Goal: Information Seeking & Learning: Learn about a topic

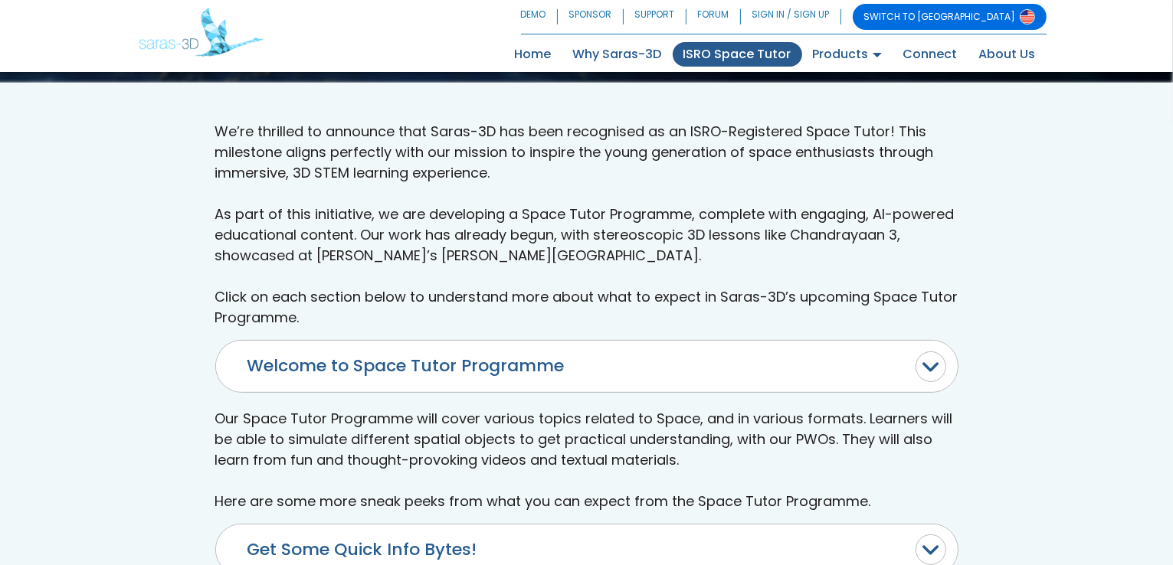
scroll to position [536, 0]
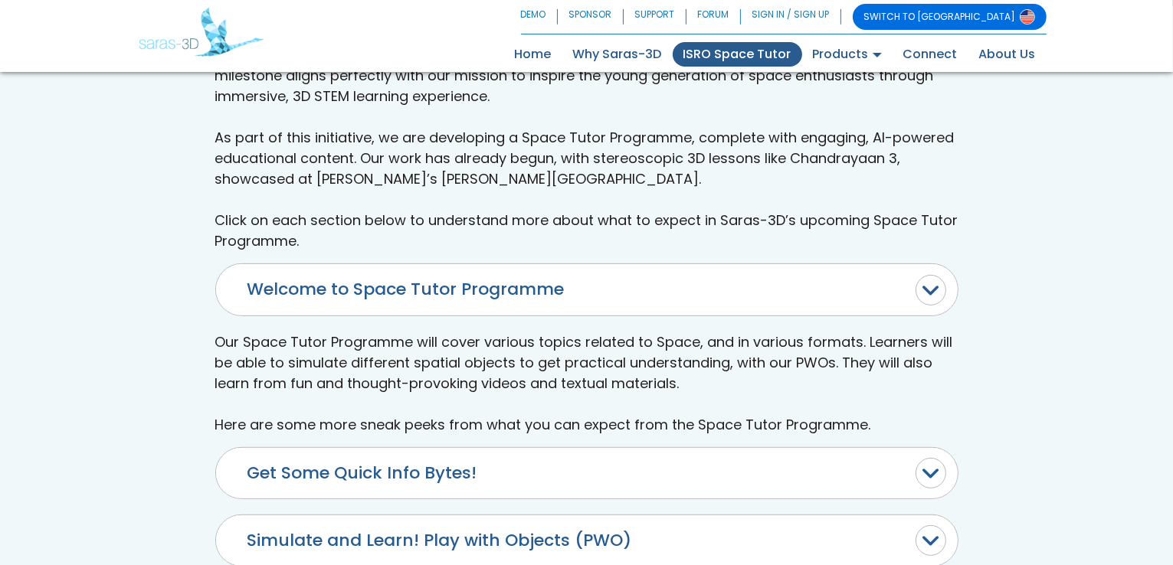
click at [382, 284] on button "Welcome to Space Tutor Programme" at bounding box center [587, 289] width 742 height 51
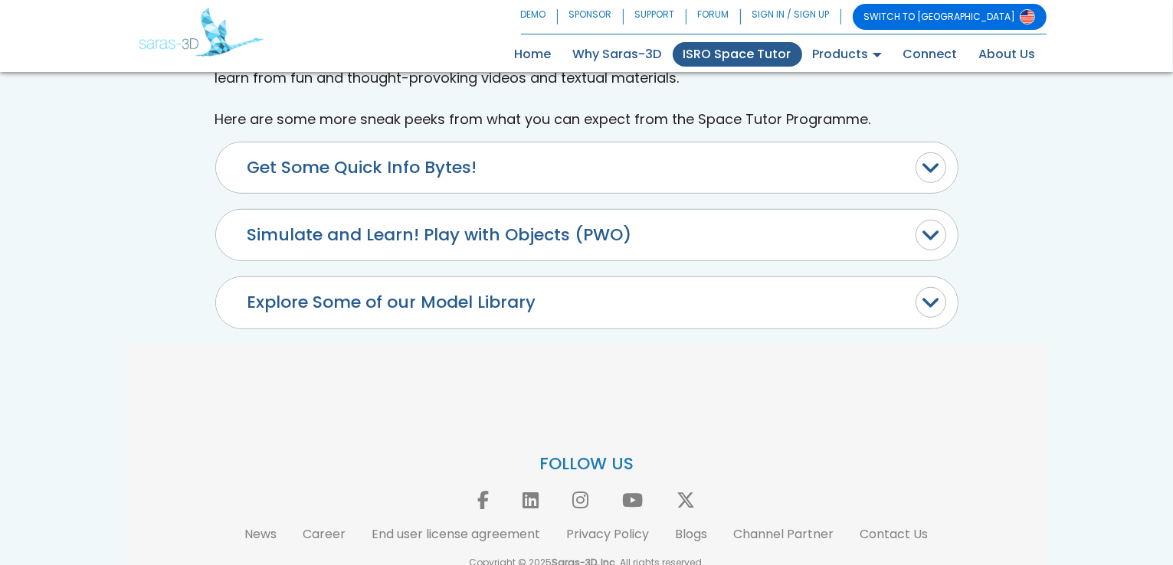
scroll to position [1073, 0]
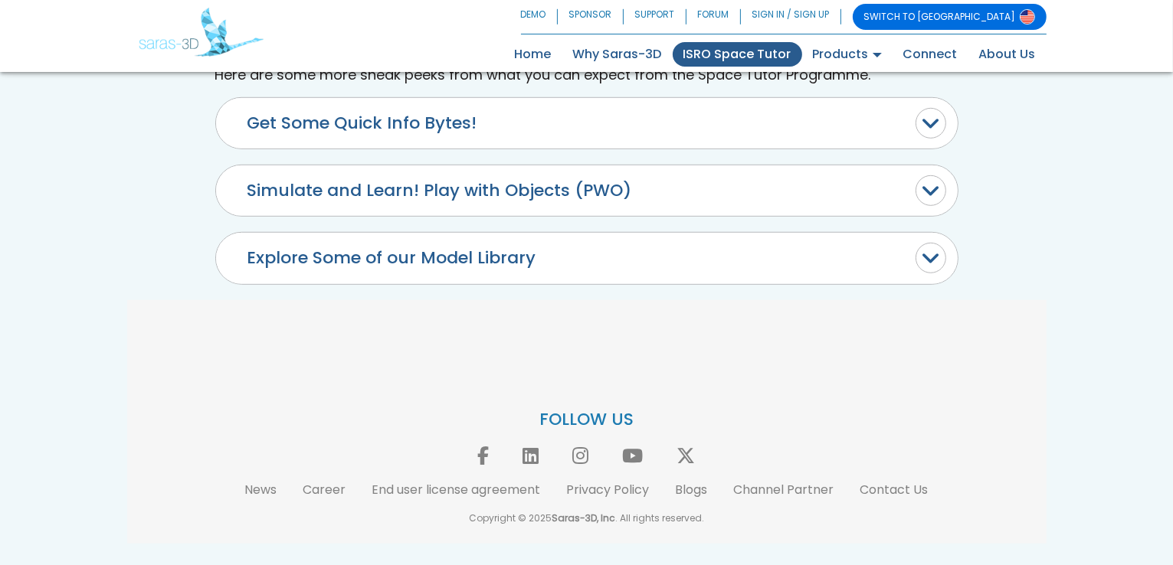
click at [273, 149] on button "Get Some Quick Info Bytes!" at bounding box center [587, 123] width 742 height 51
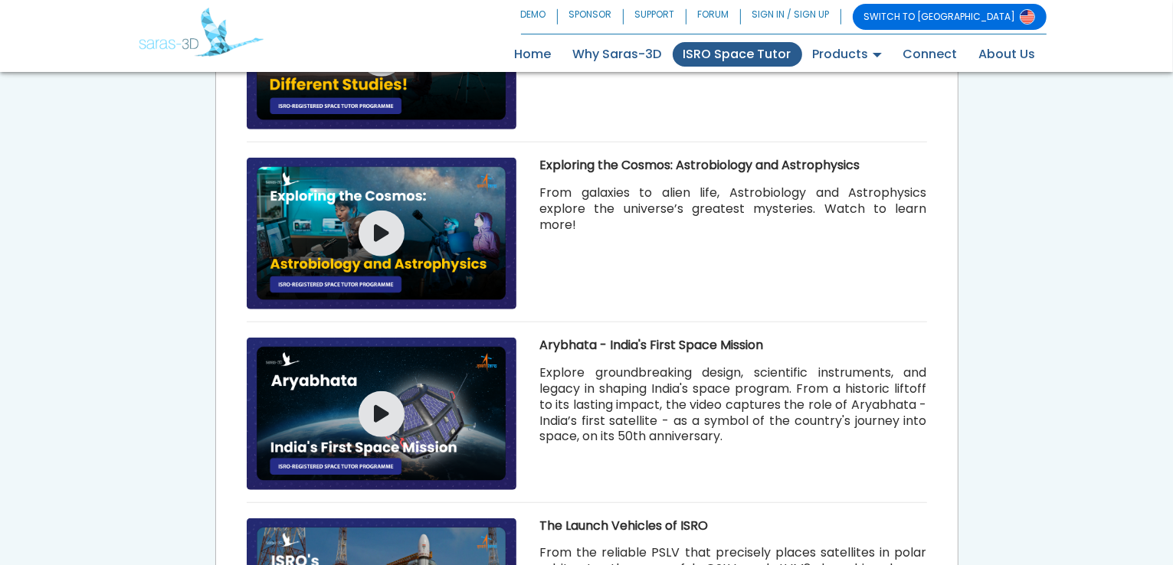
click at [107, 255] on div "We’re thrilled to announce that Saras-3D has been recognised as an ISRO-Registe…" at bounding box center [586, 312] width 1173 height 1609
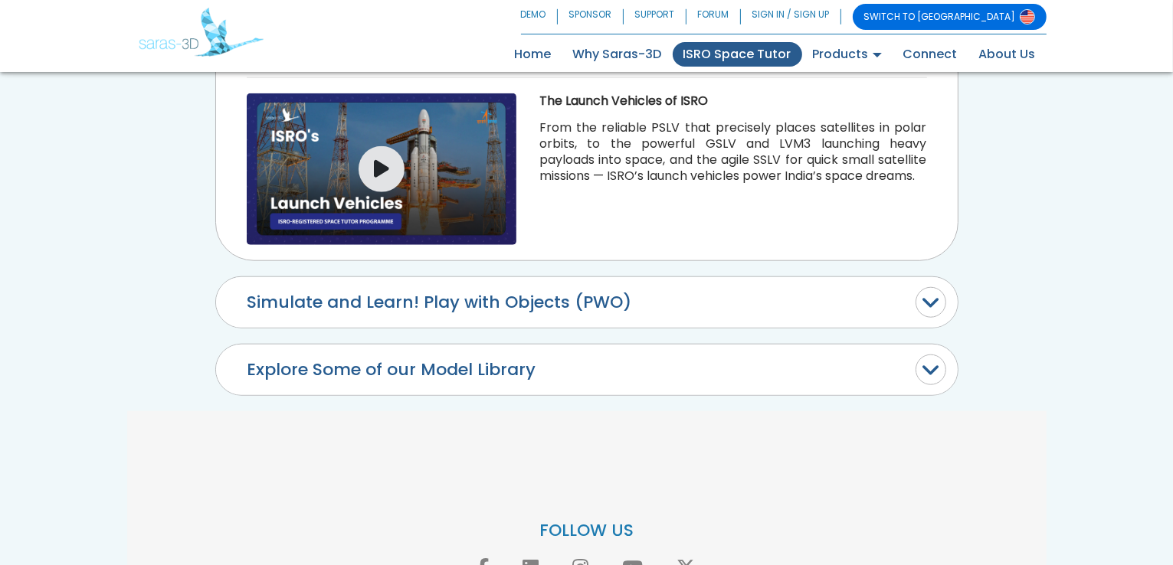
scroll to position [1532, 0]
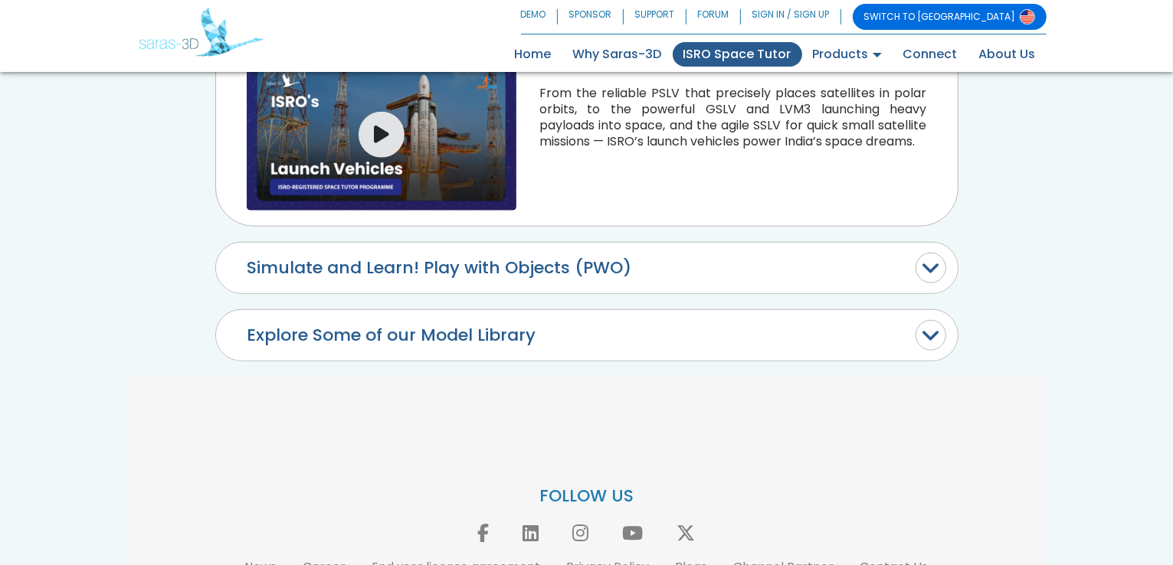
click at [316, 245] on button "Simulate and Learn! Play with Objects (PWO)" at bounding box center [587, 268] width 742 height 51
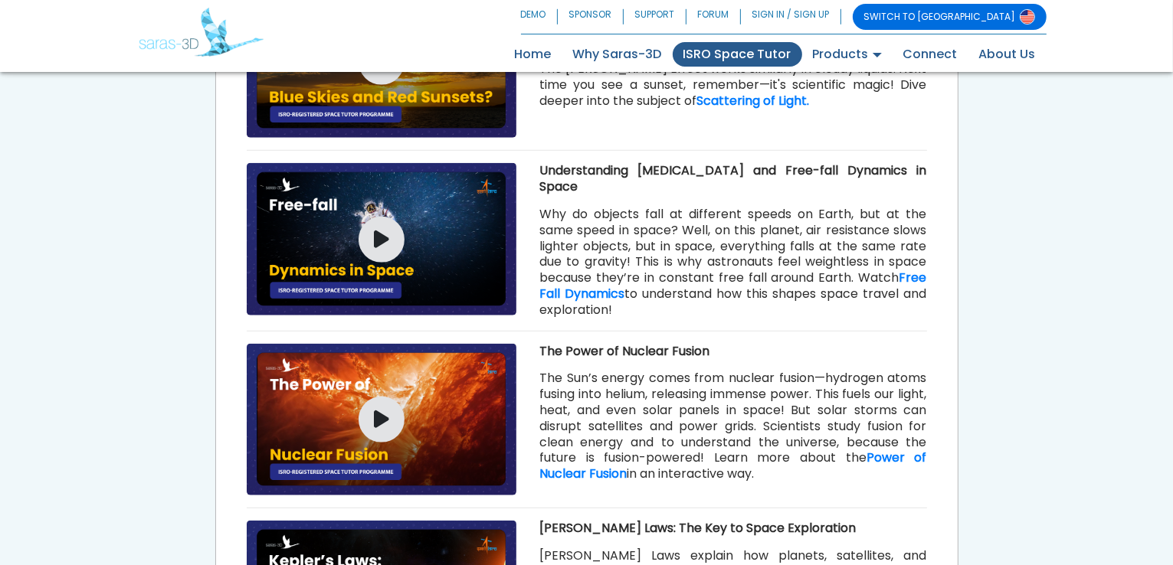
click at [18, 297] on div "We’re thrilled to announce that Saras-3D has been recognised as an ISRO-Registe…" at bounding box center [586, 50] width 1173 height 2004
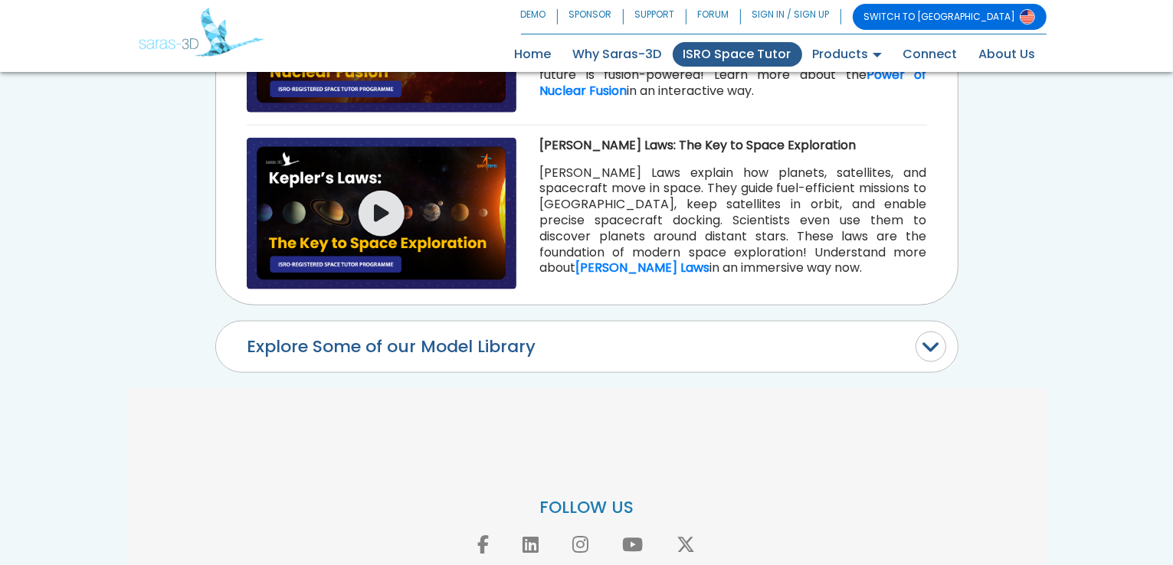
click at [257, 329] on button "Explore Some of our Model Library" at bounding box center [587, 347] width 742 height 51
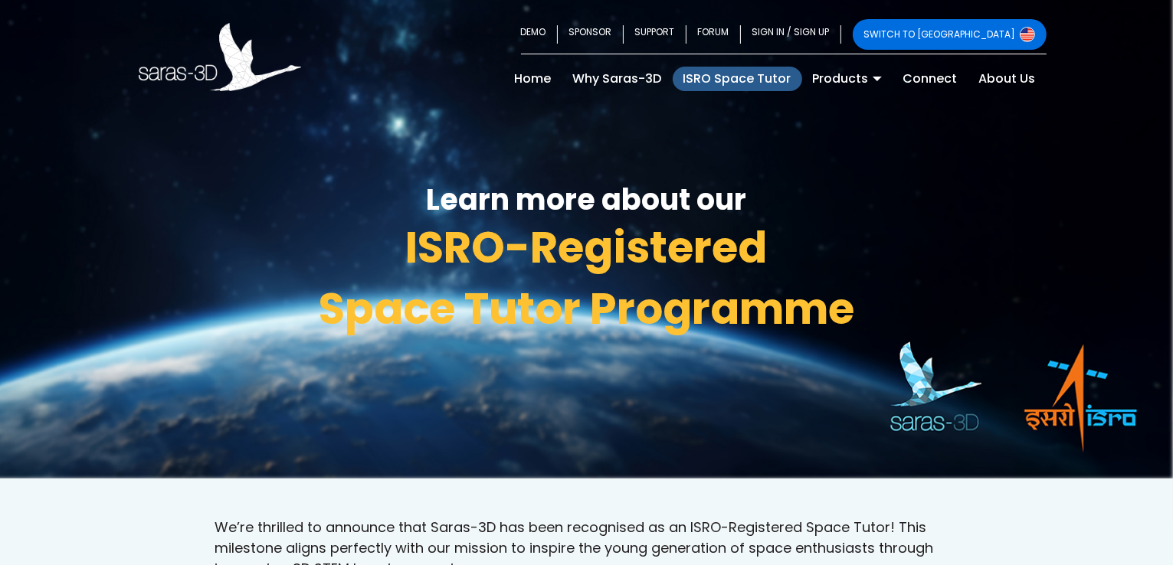
scroll to position [0, 0]
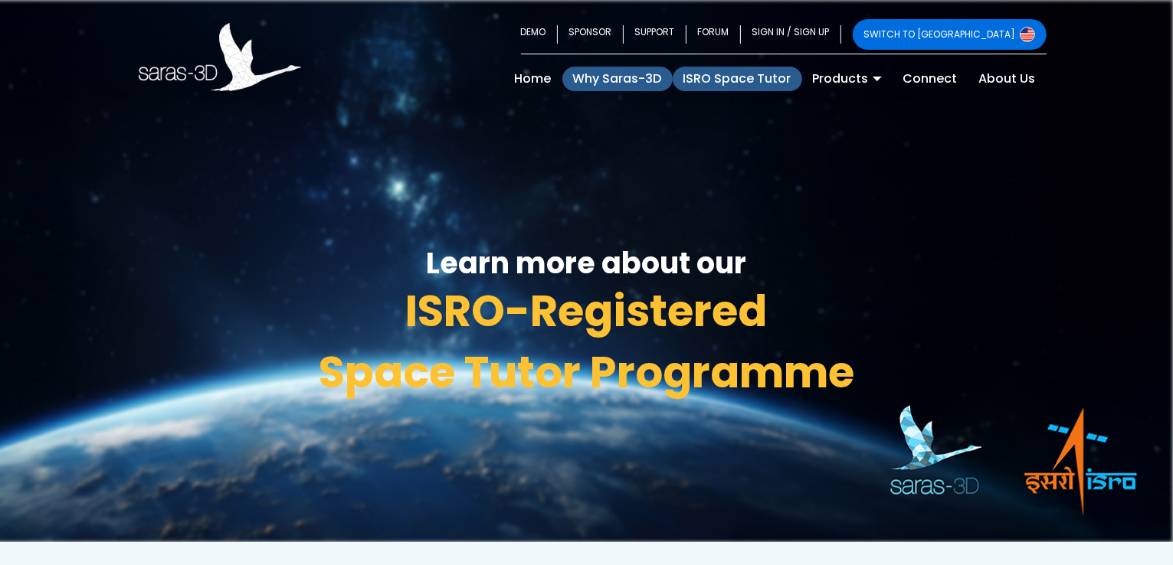
click at [628, 80] on link "Why Saras-3D" at bounding box center [617, 79] width 110 height 25
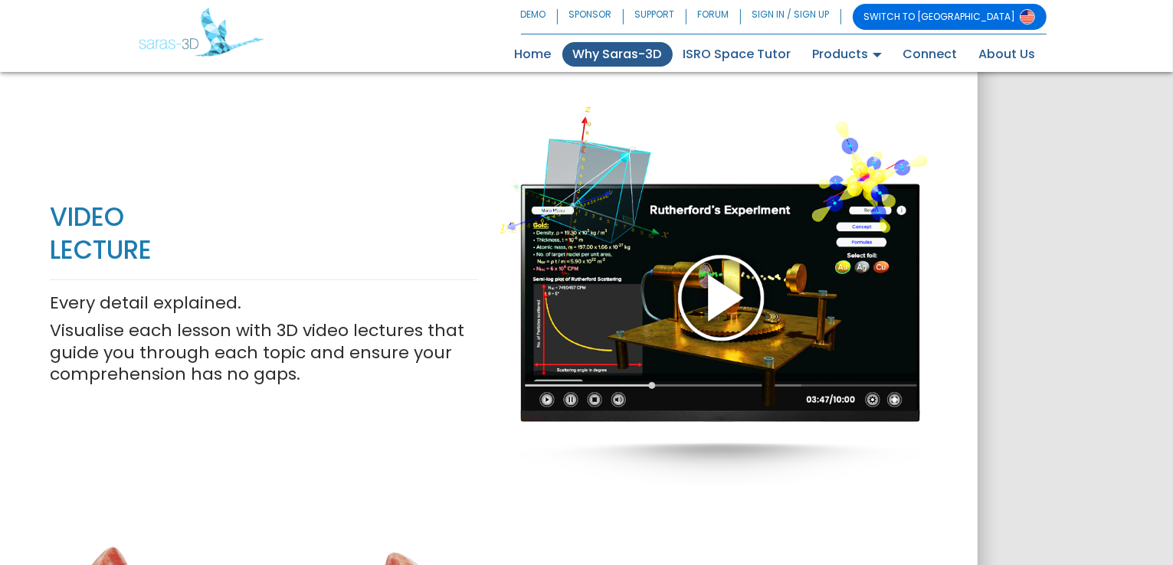
scroll to position [1379, 0]
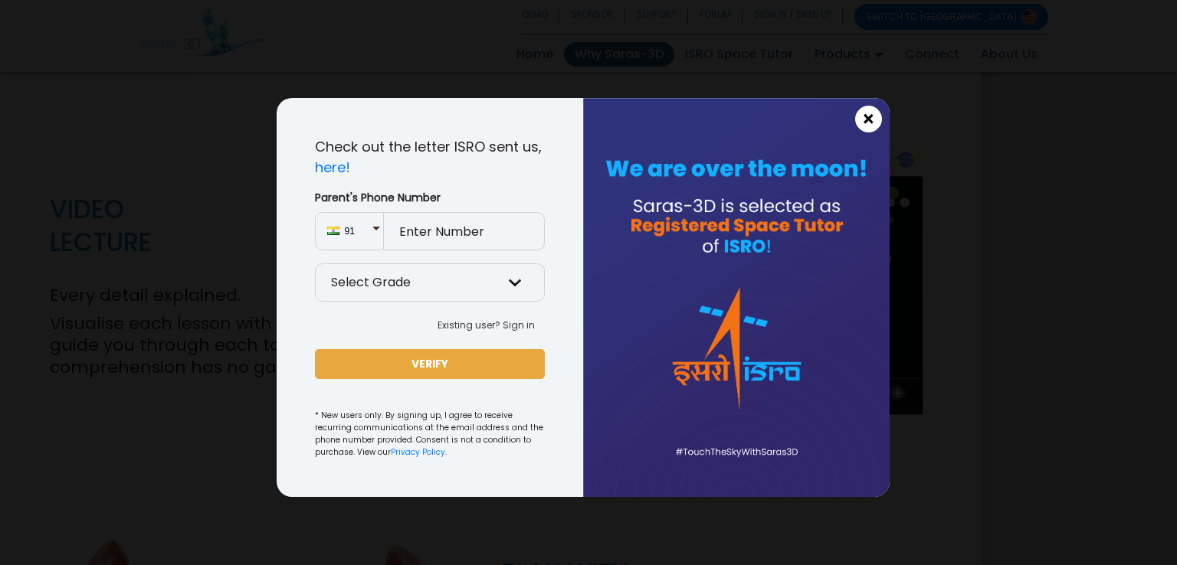
click at [868, 117] on span "×" at bounding box center [868, 120] width 13 height 20
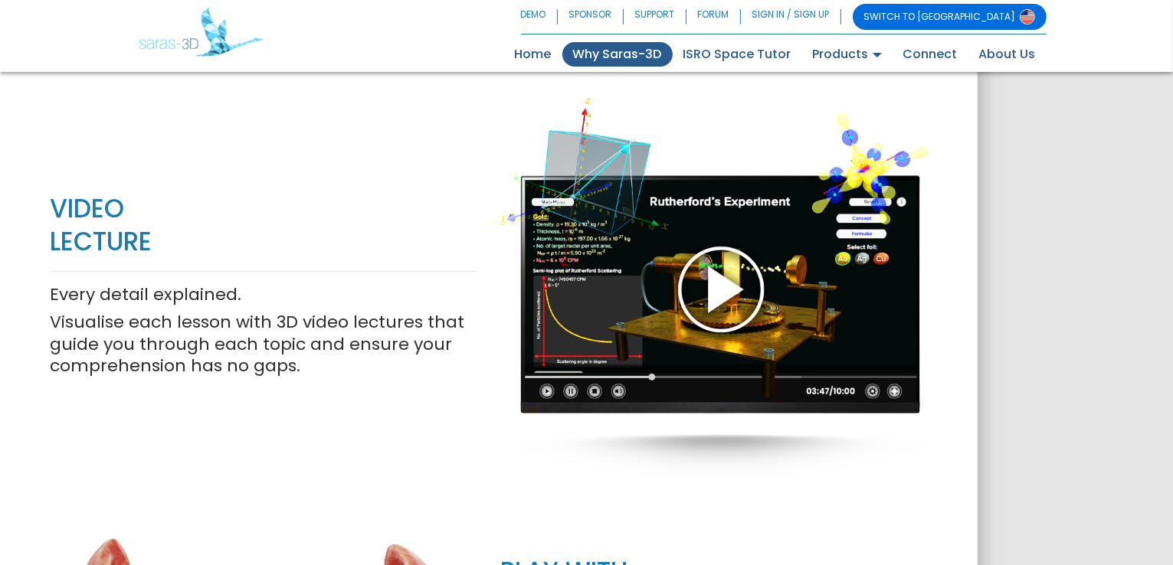
click at [1018, 175] on div "FEATURES OF SARAS 3D Say goodbye to rote learning and discover a truly interact…" at bounding box center [586, 344] width 1173 height 1798
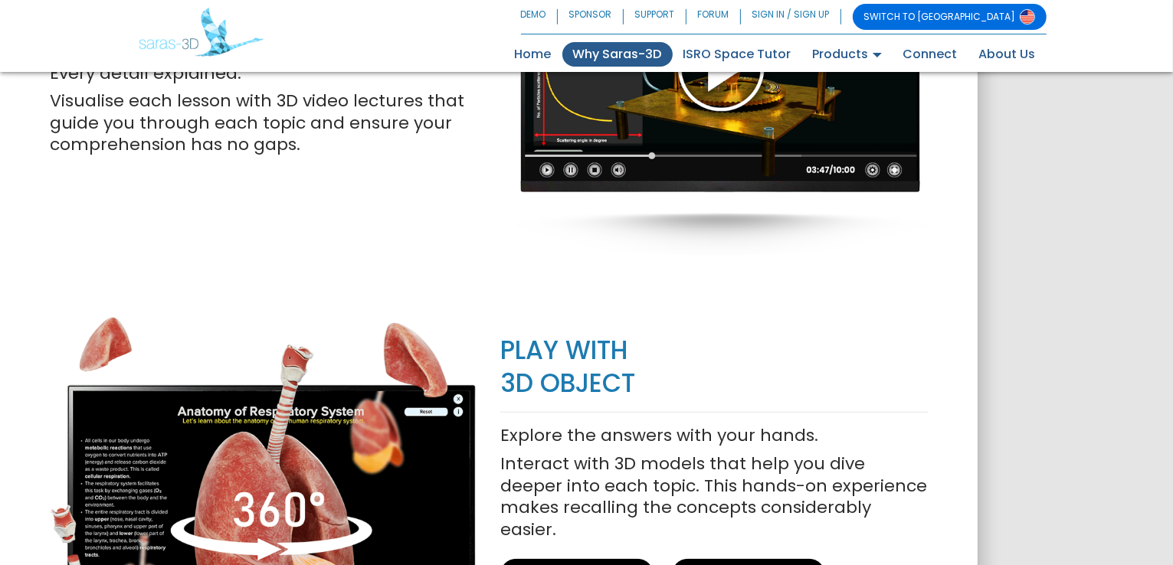
scroll to position [1536, 0]
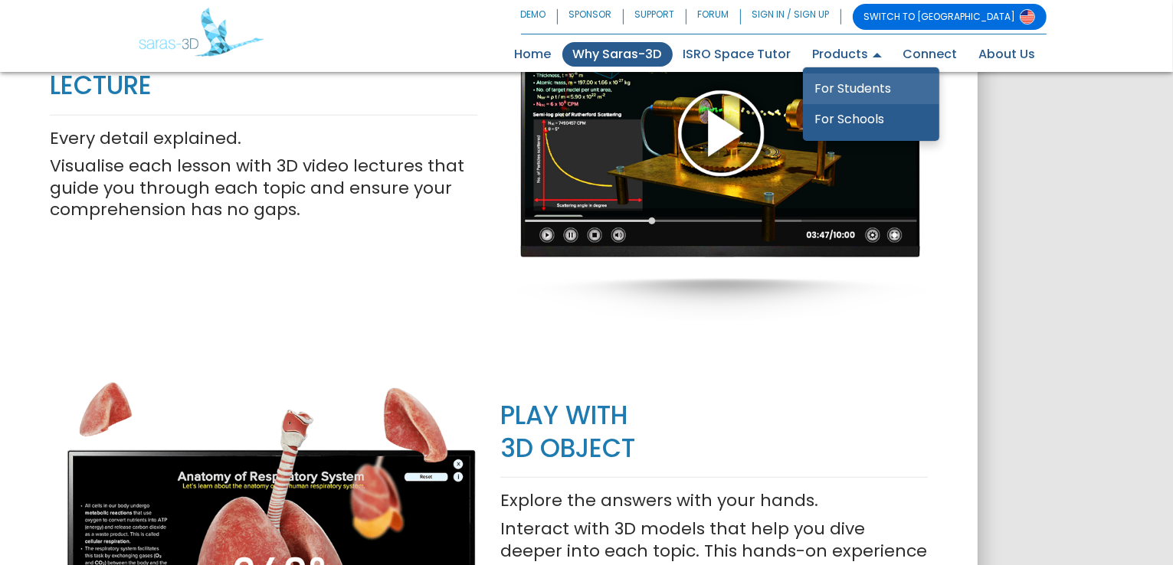
click at [851, 83] on link "For Students" at bounding box center [871, 89] width 136 height 31
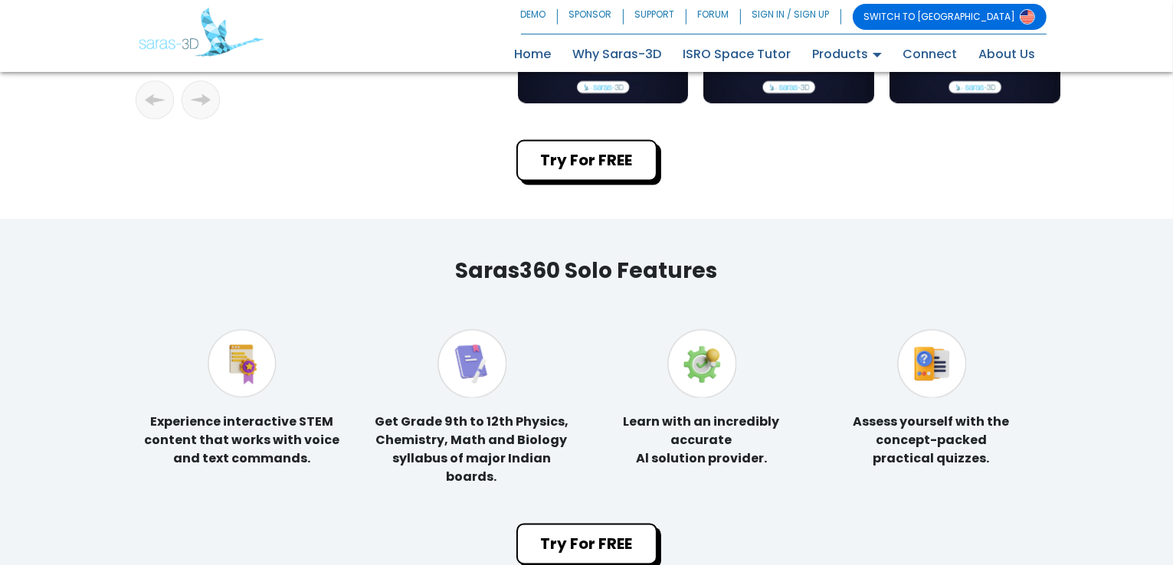
scroll to position [2912, 0]
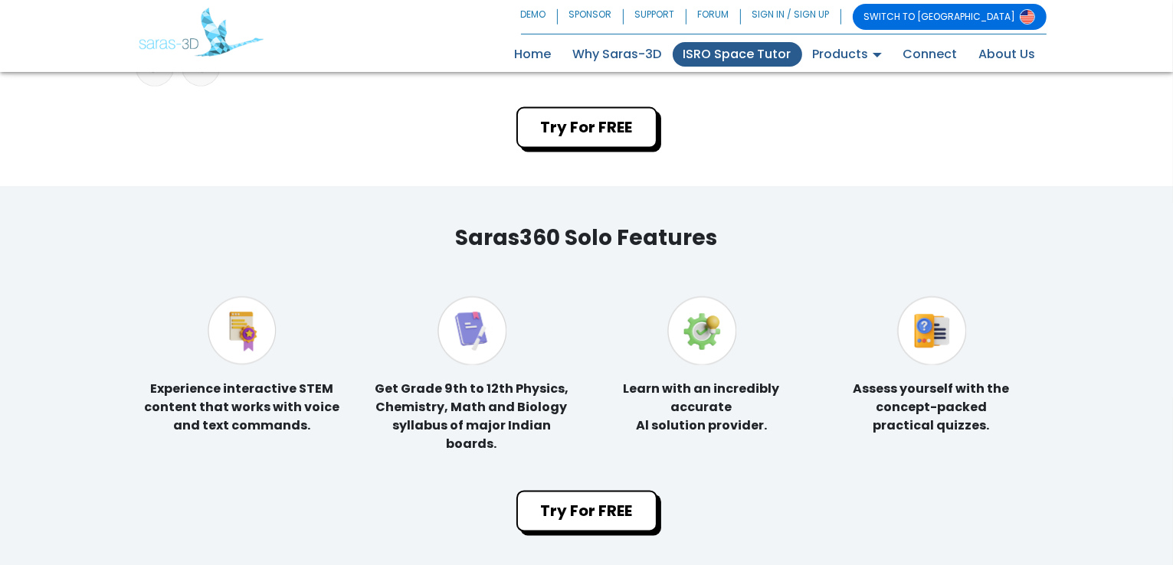
click at [761, 50] on link "ISRO Space Tutor" at bounding box center [737, 54] width 129 height 25
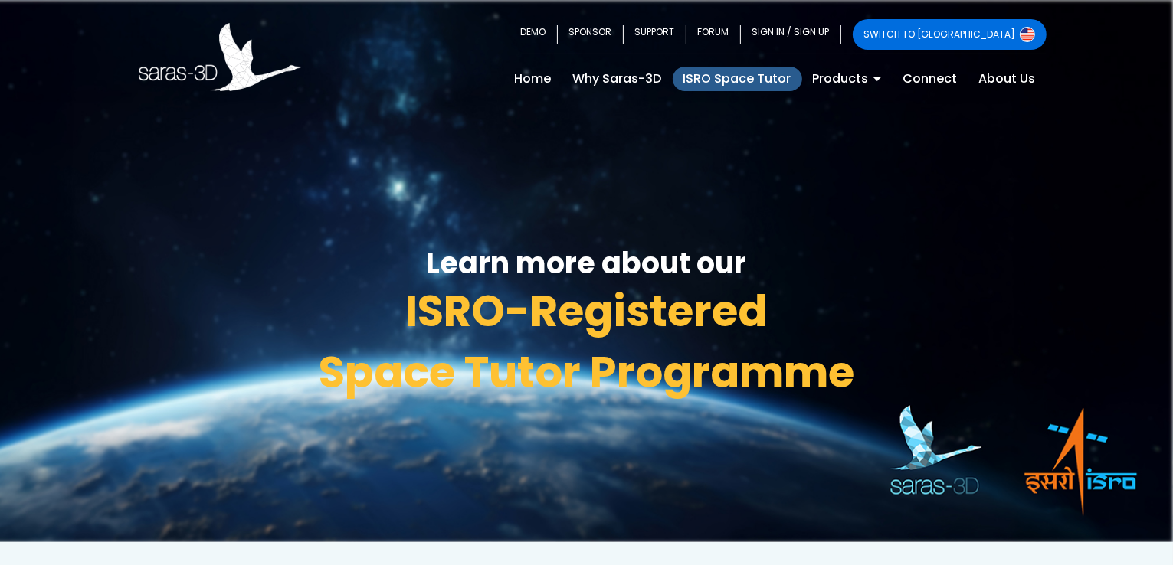
click at [497, 146] on div "Learn more about our ISRO-Registered Space Tutor Programme Click here to test y…" at bounding box center [586, 271] width 1173 height 542
